Goal: Feedback & Contribution: Contribute content

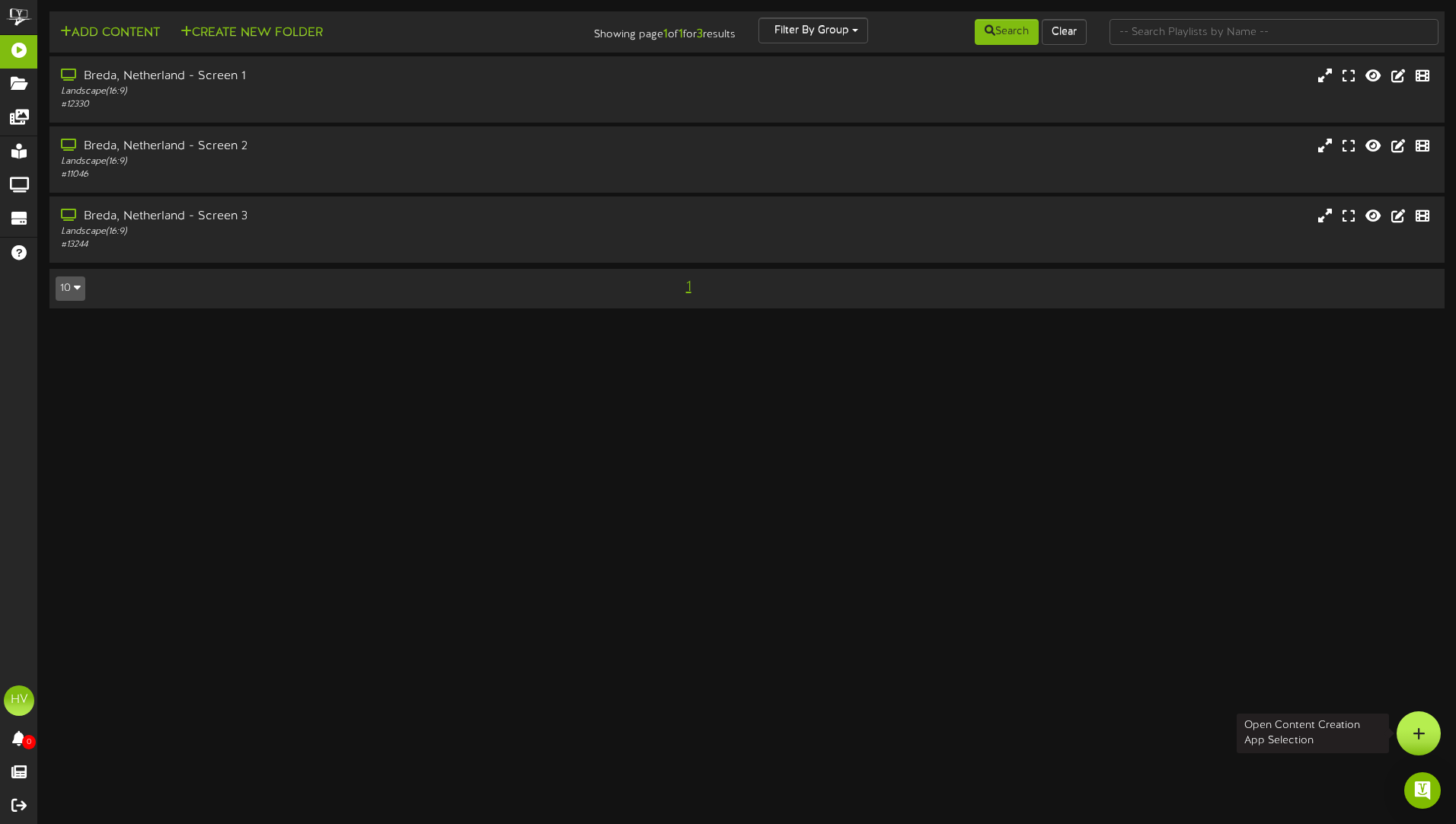
click at [1418, 736] on icon at bounding box center [1420, 733] width 13 height 14
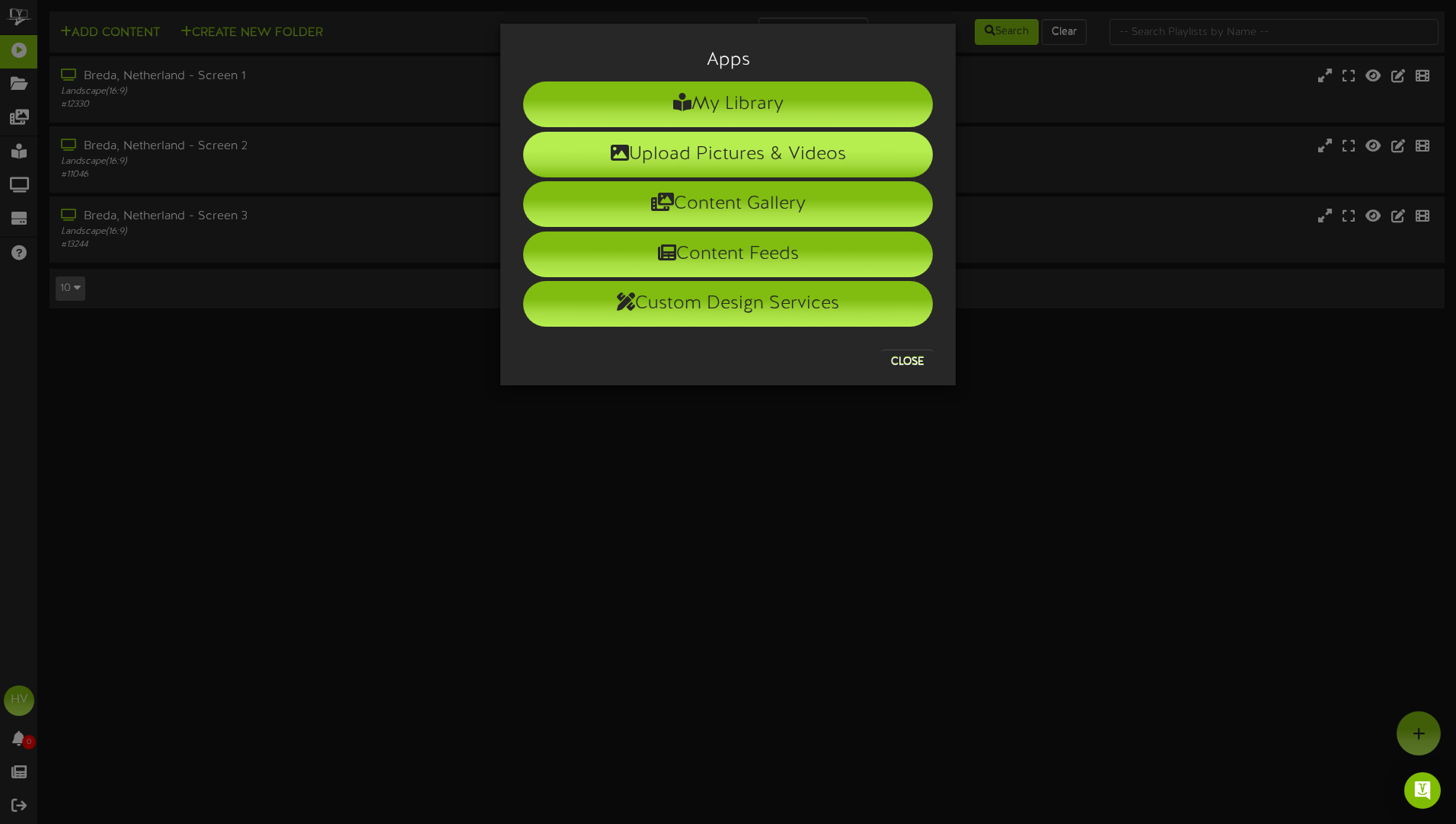
click at [764, 154] on li "Upload Pictures & Videos" at bounding box center [728, 154] width 410 height 45
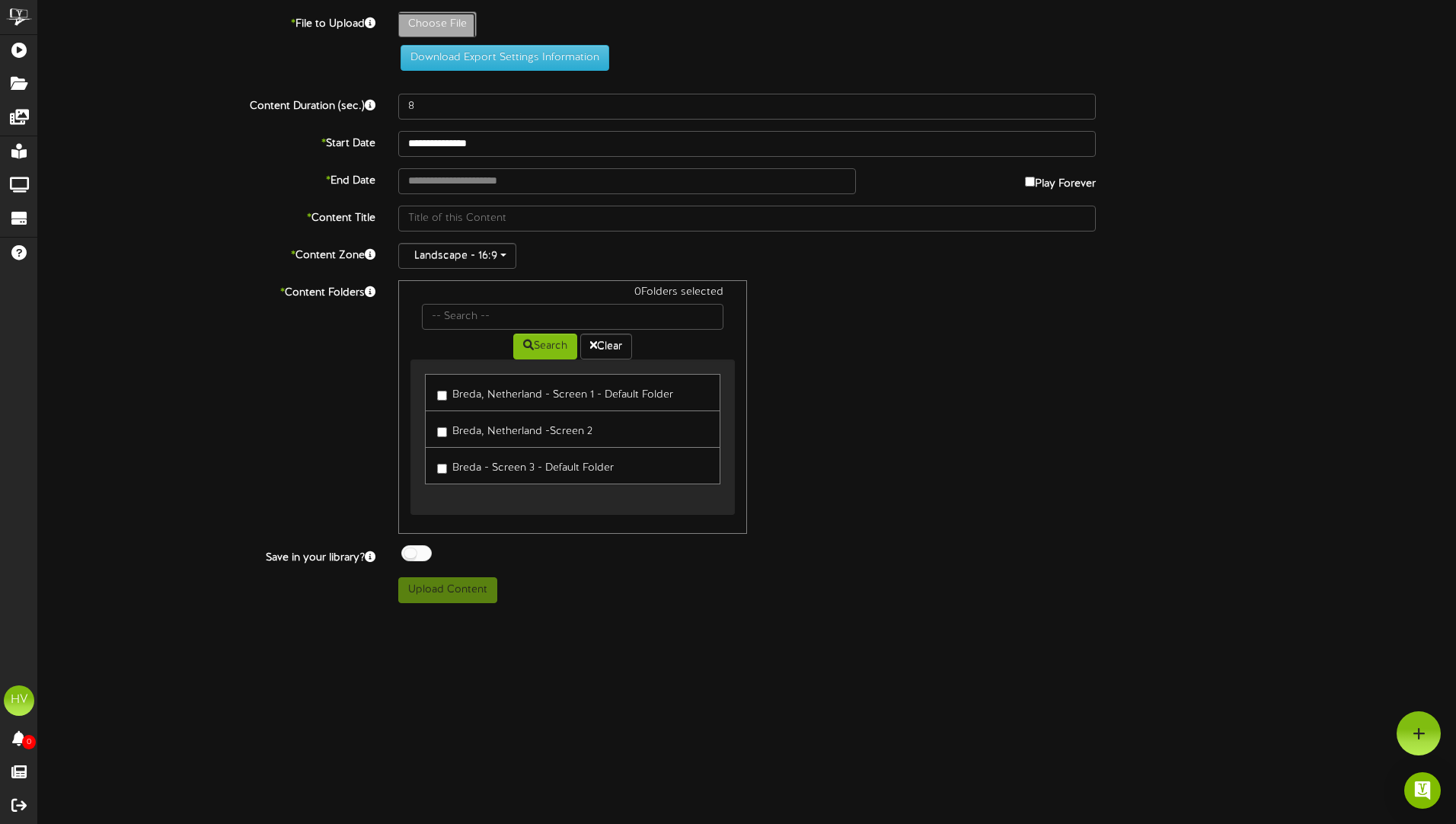
type input "**********"
type input "lunchandlearnTurkey"
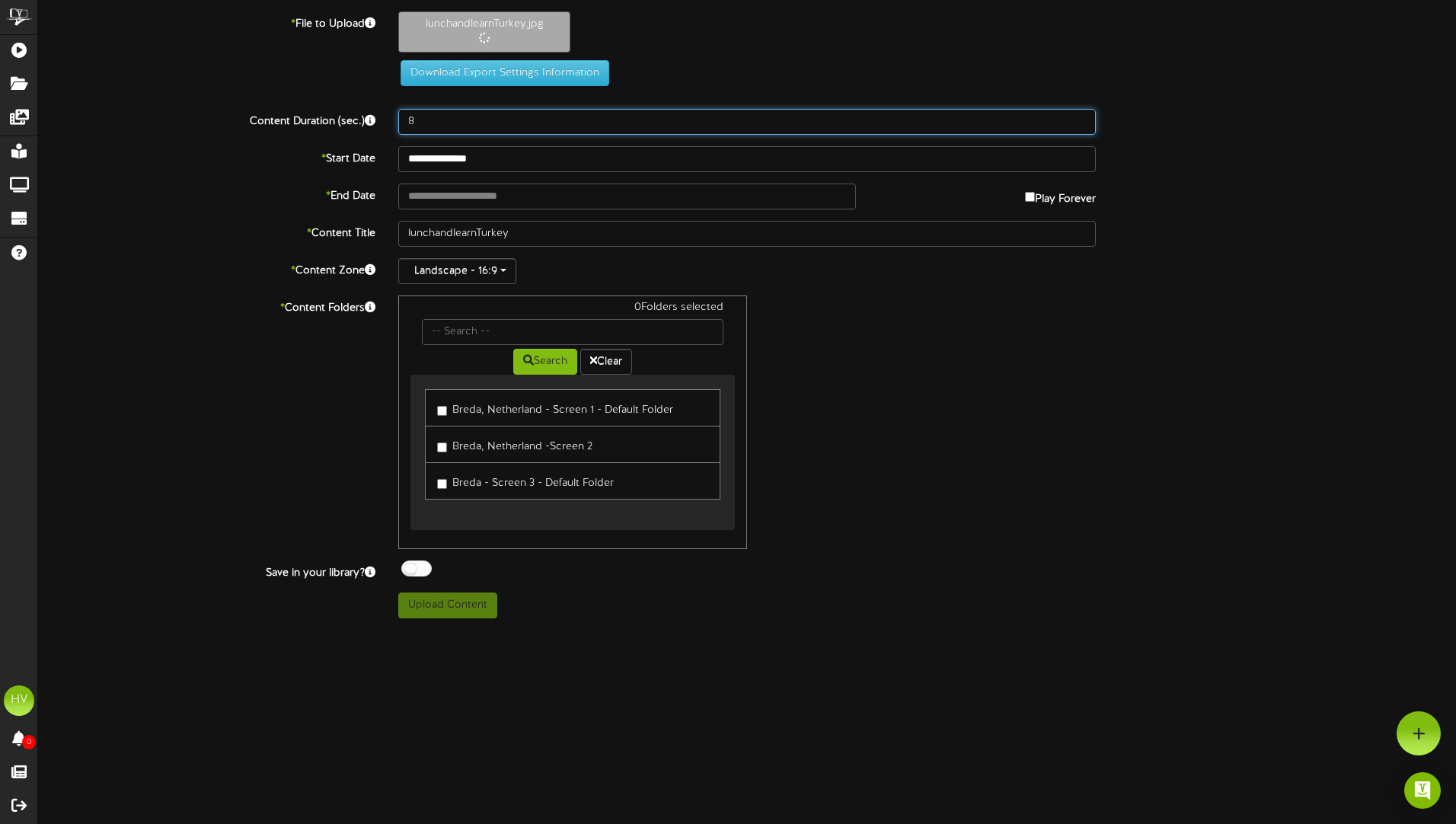
click at [468, 123] on input "8" at bounding box center [747, 122] width 698 height 26
drag, startPoint x: 468, startPoint y: 122, endPoint x: 379, endPoint y: 116, distance: 89.2
click at [383, 117] on div "Content Duration (sec.) 8" at bounding box center [747, 122] width 1441 height 26
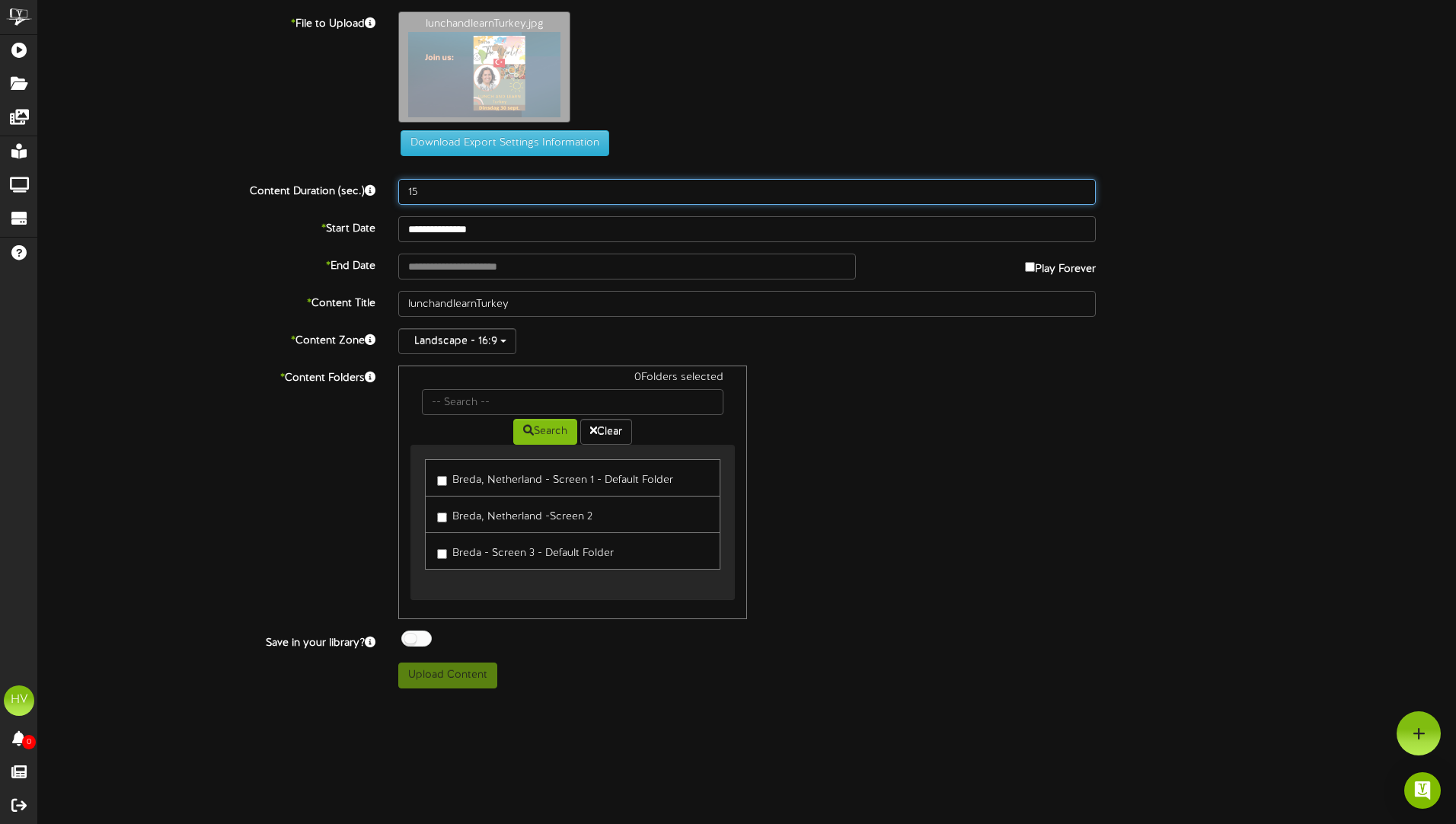
type input "15"
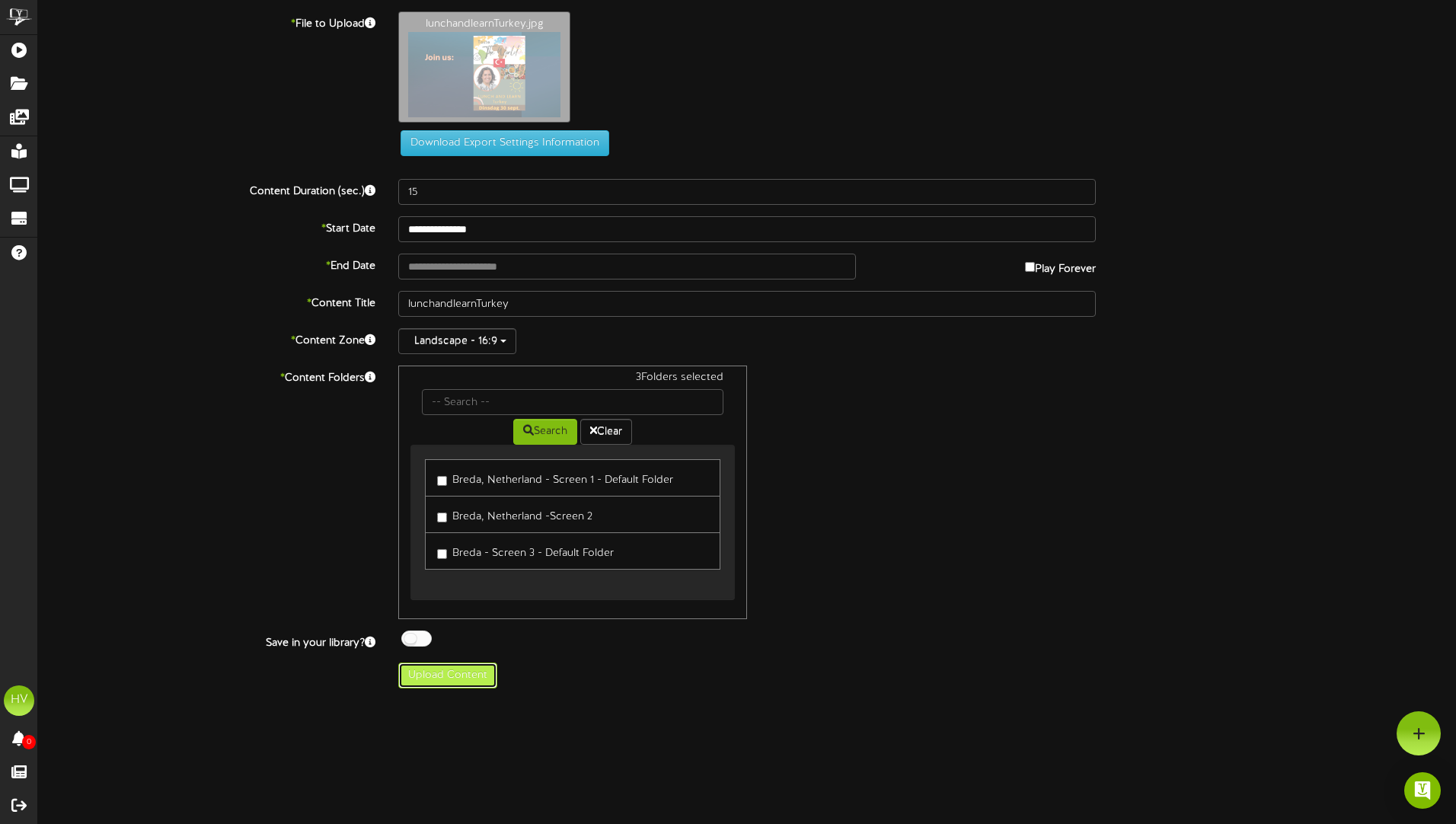
click at [449, 676] on button "Upload Content" at bounding box center [447, 675] width 99 height 26
type input "**********"
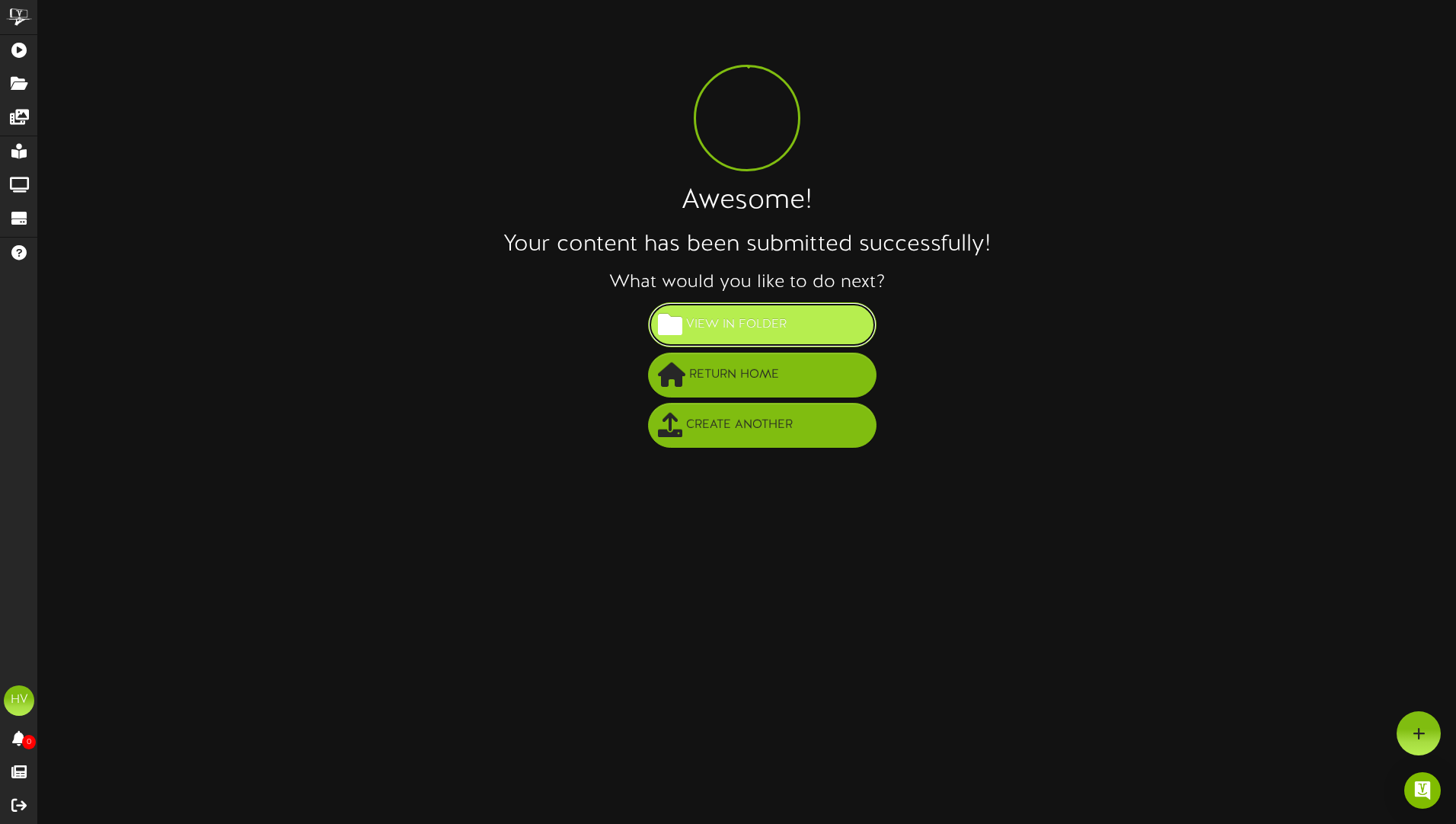
click at [720, 328] on span "View in Folder" at bounding box center [736, 325] width 108 height 25
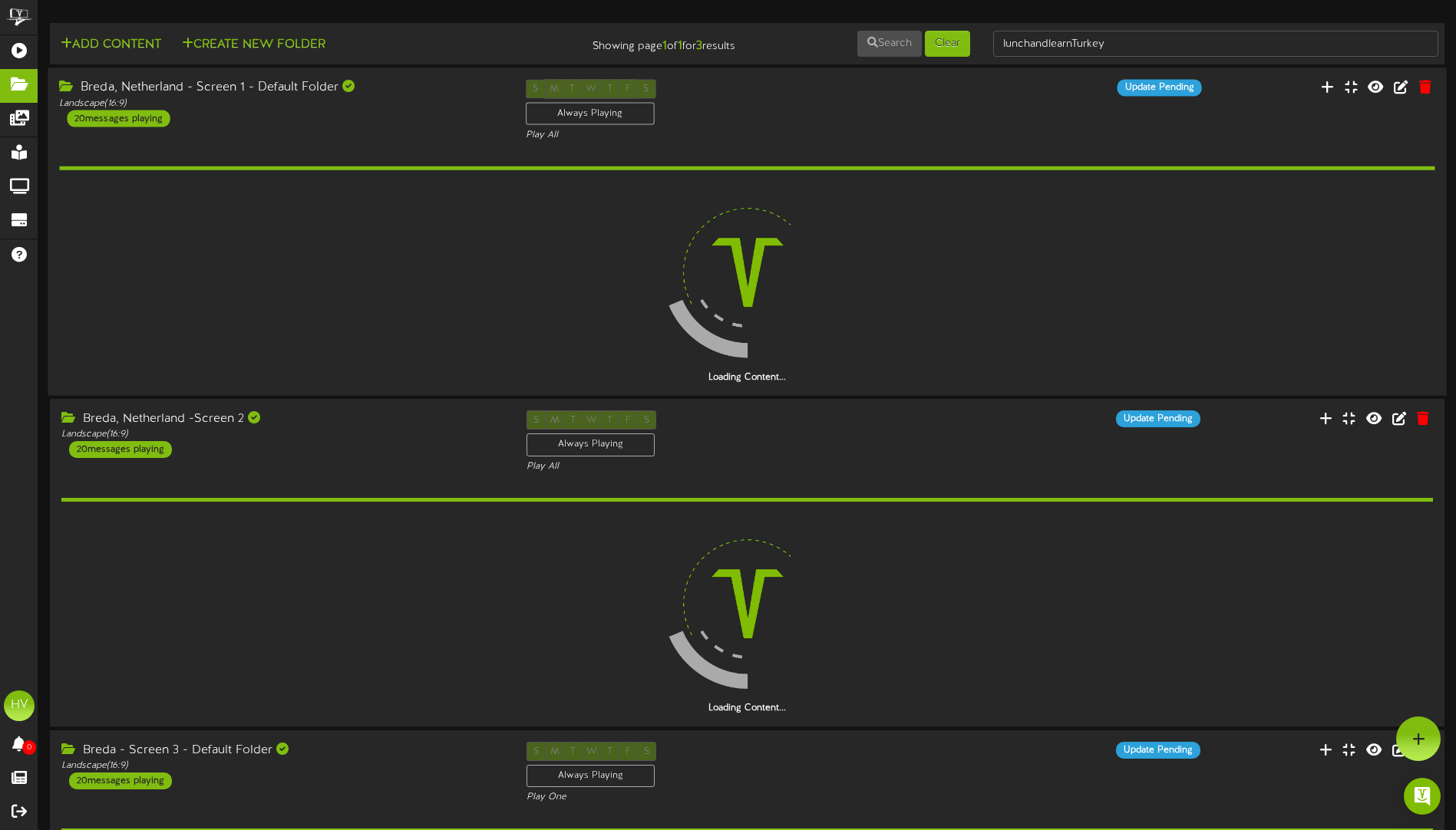
click at [104, 119] on div "20 messages playing" at bounding box center [118, 119] width 103 height 16
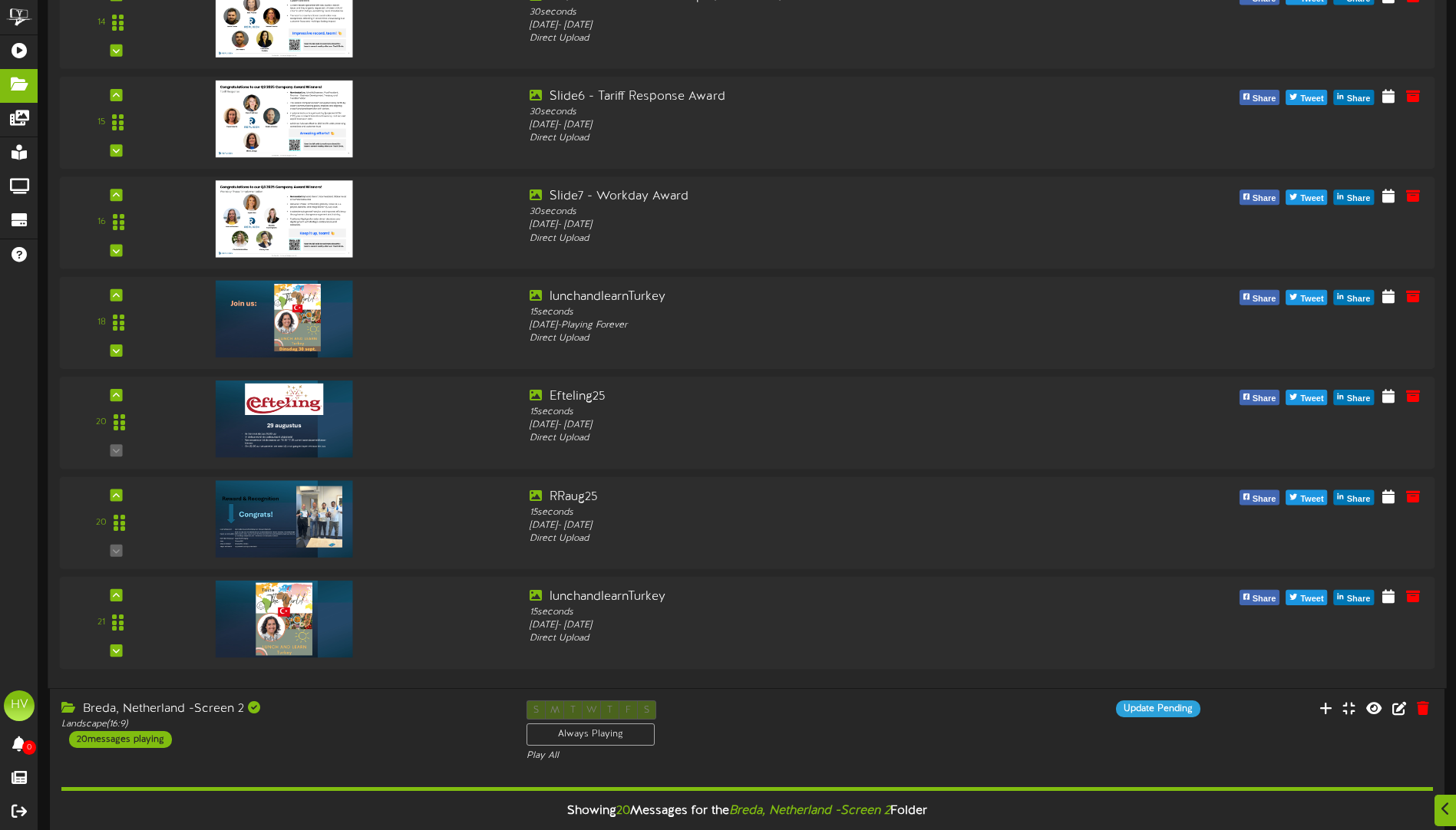
scroll to position [1612, 0]
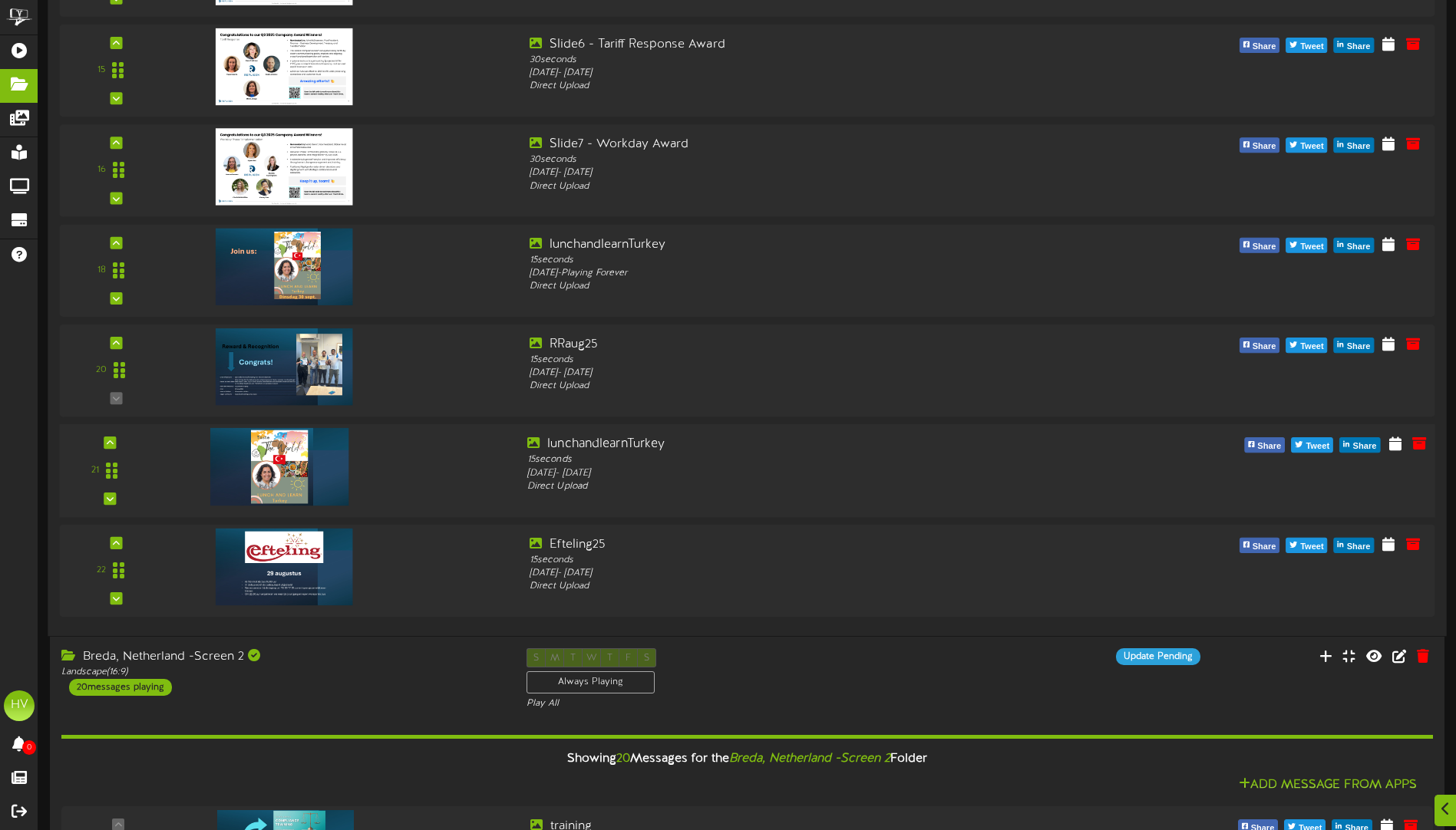
click at [285, 474] on img at bounding box center [279, 467] width 138 height 78
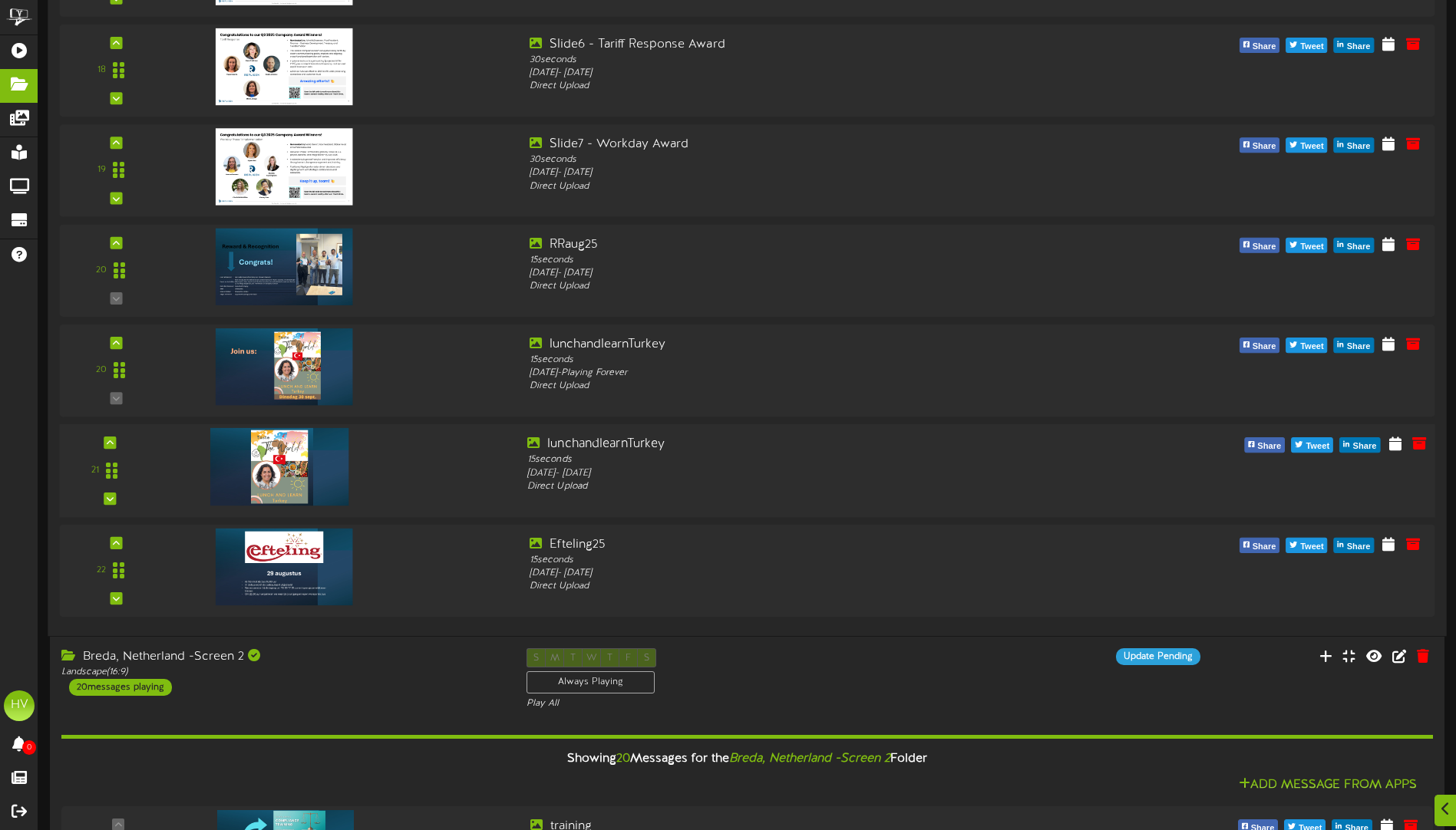
scroll to position [1411, 0]
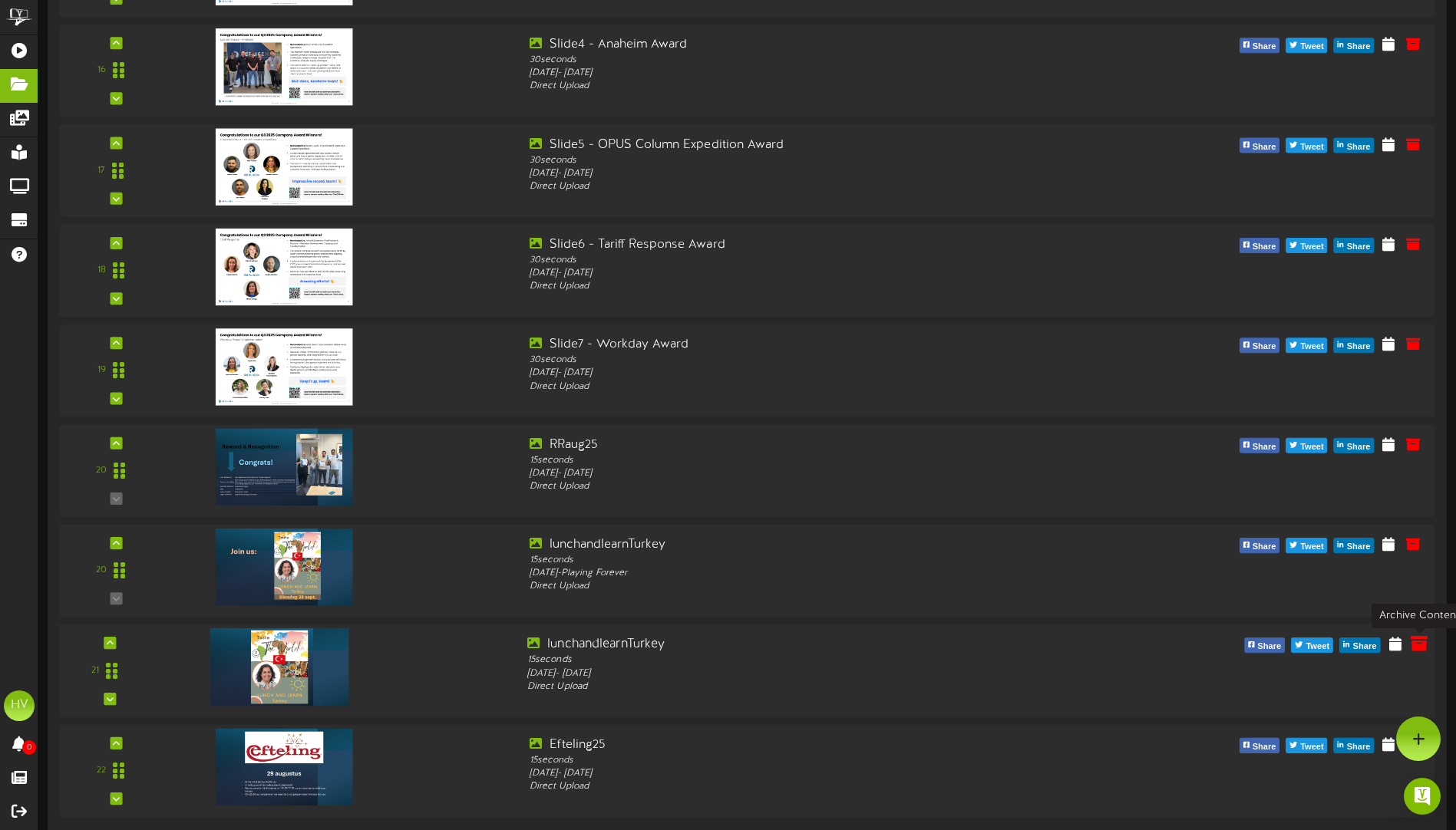
click at [1419, 644] on icon at bounding box center [1419, 644] width 16 height 16
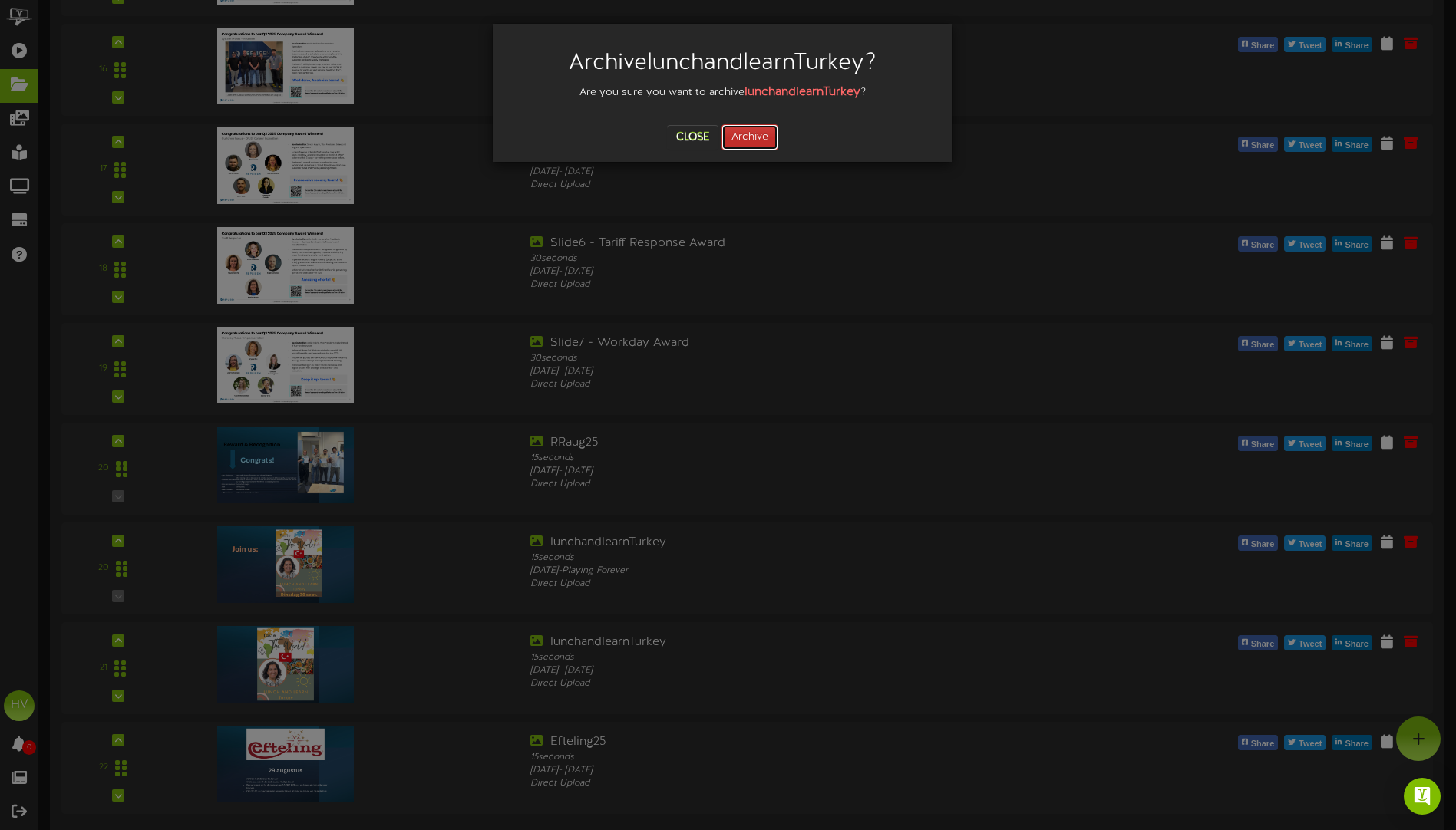
click at [748, 136] on button "Archive" at bounding box center [749, 137] width 57 height 27
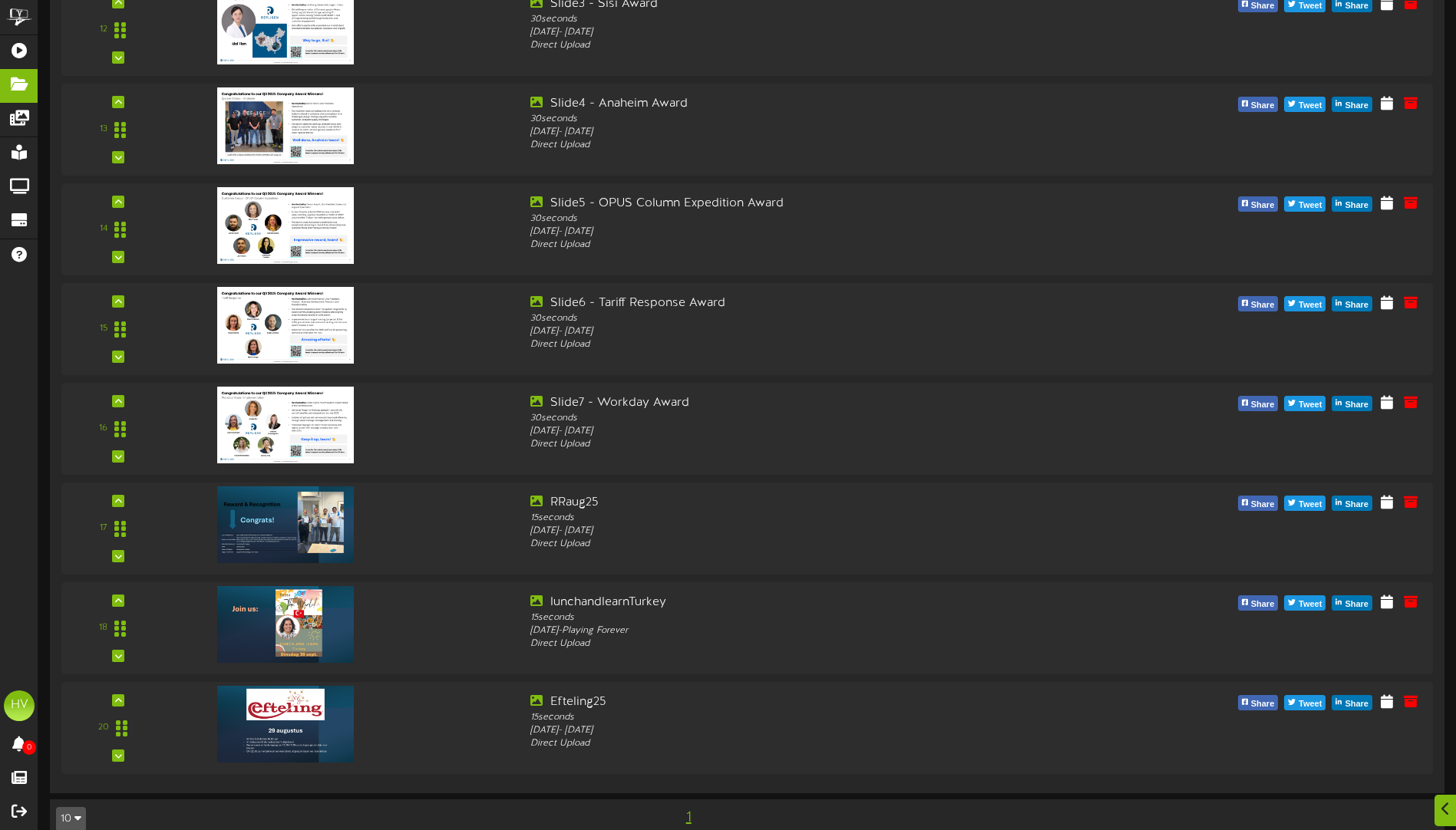
scroll to position [5538, 0]
